Goal: Information Seeking & Learning: Check status

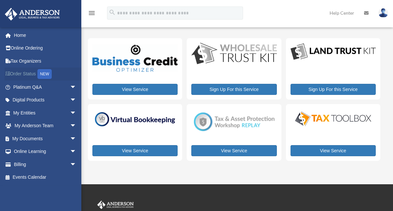
click at [28, 74] on link "Order Status NEW" at bounding box center [46, 73] width 82 height 13
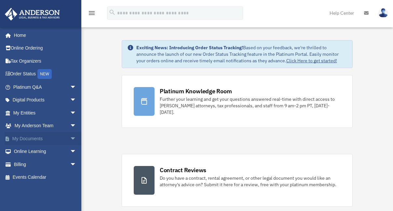
click at [45, 138] on link "My Documents arrow_drop_down" at bounding box center [46, 138] width 82 height 13
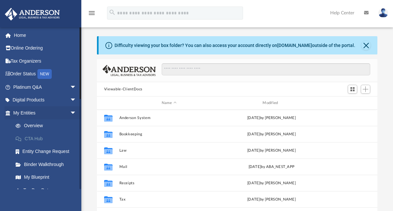
scroll to position [143, 276]
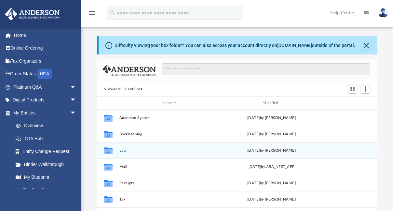
click at [122, 151] on button "Law" at bounding box center [169, 150] width 100 height 4
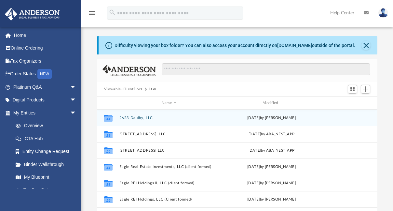
click at [141, 114] on div "Collaborated Folder 2623 Daulby, LLC Thu Aug 28 2025 by Marielle Palivino" at bounding box center [237, 117] width 281 height 16
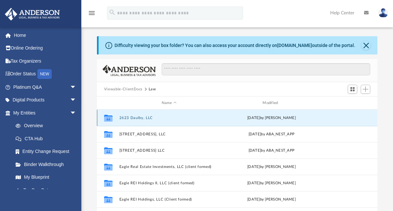
click at [138, 117] on button "2623 Daulby, LLC" at bounding box center [169, 118] width 100 height 4
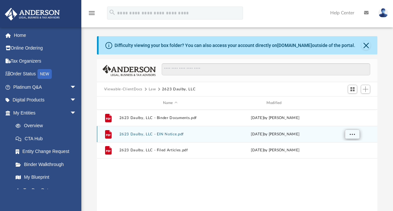
click at [352, 134] on span "More options" at bounding box center [352, 134] width 5 height 4
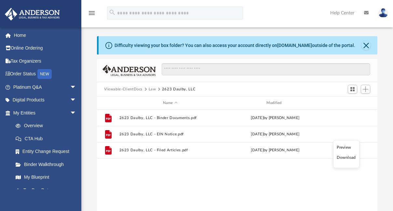
click at [194, 175] on div "File 2623 Daulby, LLC - Binder Documents.pdf Thu Aug 28 2025 by Marielle Palivi…" at bounding box center [237, 176] width 281 height 135
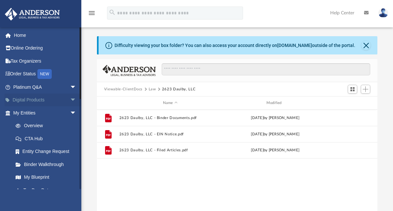
click at [37, 101] on link "Digital Products arrow_drop_down" at bounding box center [46, 99] width 82 height 13
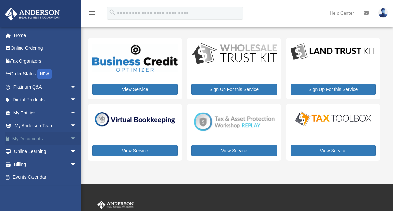
click at [46, 137] on link "My Documents arrow_drop_down" at bounding box center [46, 138] width 82 height 13
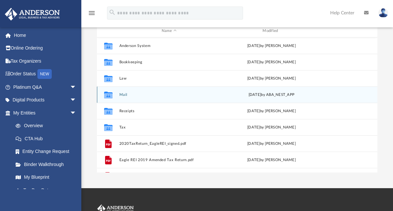
click at [125, 93] on button "Mail" at bounding box center [169, 94] width 100 height 4
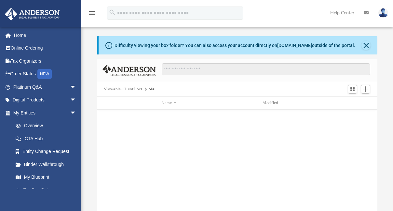
scroll to position [296, 0]
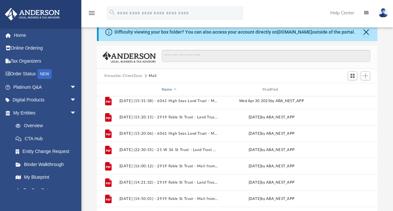
click at [174, 89] on div "Name" at bounding box center [169, 90] width 100 height 6
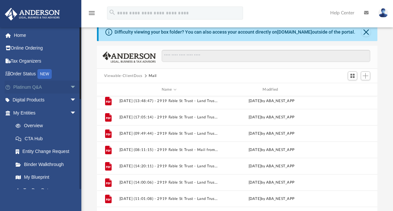
click at [29, 88] on link "Platinum Q&A arrow_drop_down" at bounding box center [46, 86] width 82 height 13
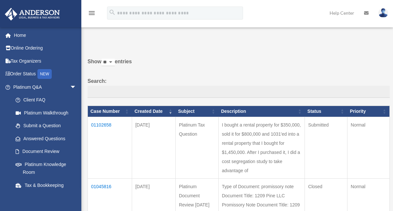
click at [102, 130] on td "01102658" at bounding box center [110, 148] width 44 height 62
